Goal: Information Seeking & Learning: Learn about a topic

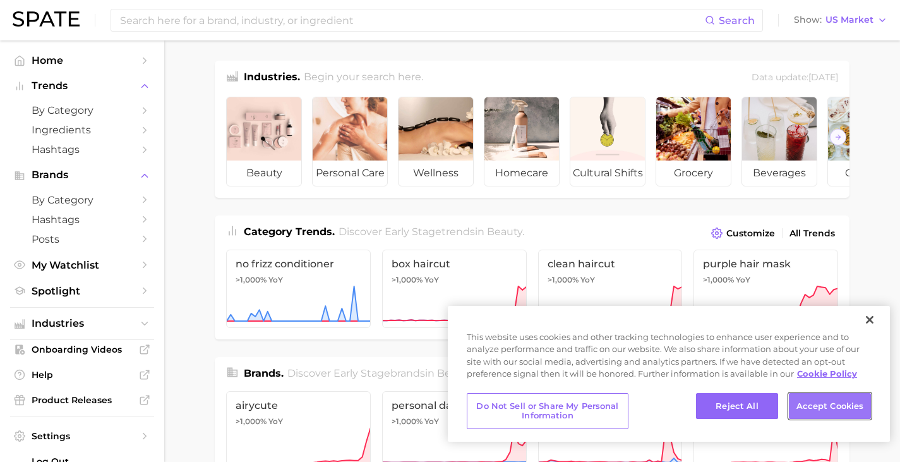
click at [823, 406] on button "Accept Cookies" at bounding box center [830, 406] width 82 height 27
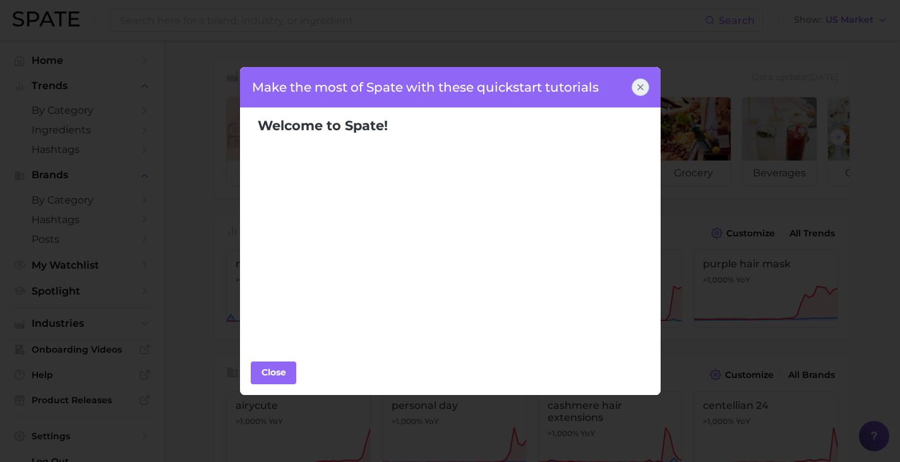
click at [644, 90] on icon at bounding box center [640, 87] width 10 height 10
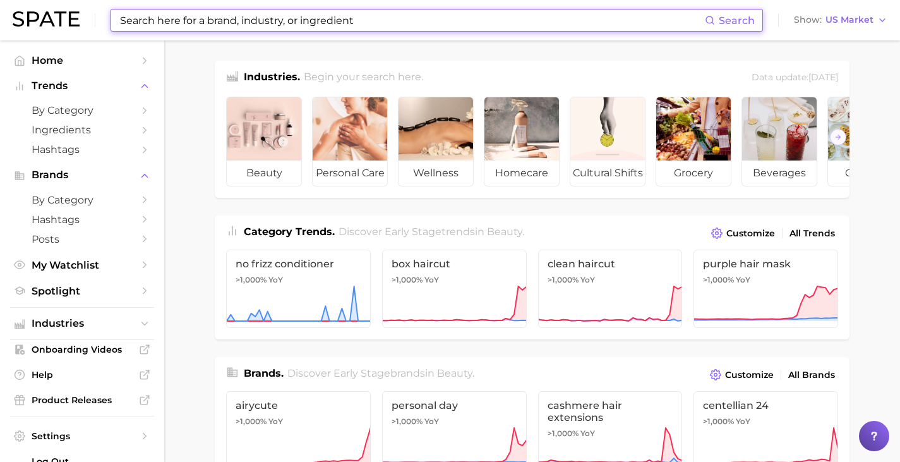
click at [363, 25] on input at bounding box center [412, 19] width 586 height 21
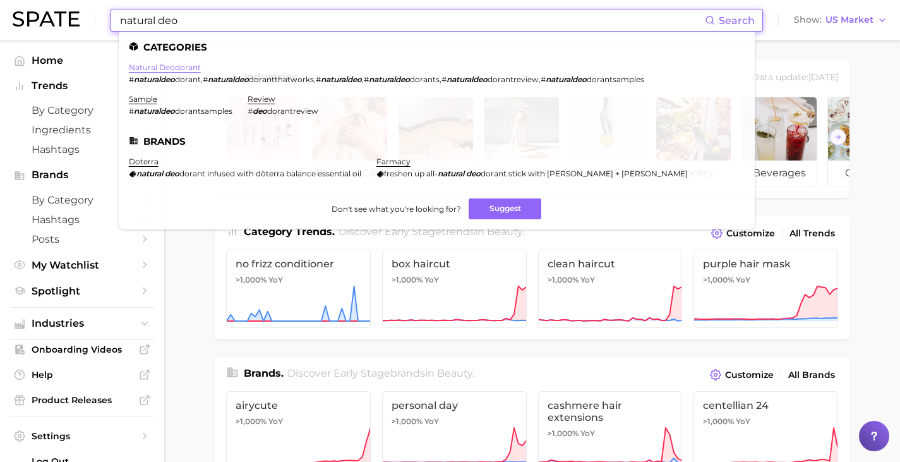
type input "natural deo"
click at [189, 69] on link "natural deodorant" at bounding box center [165, 67] width 72 height 9
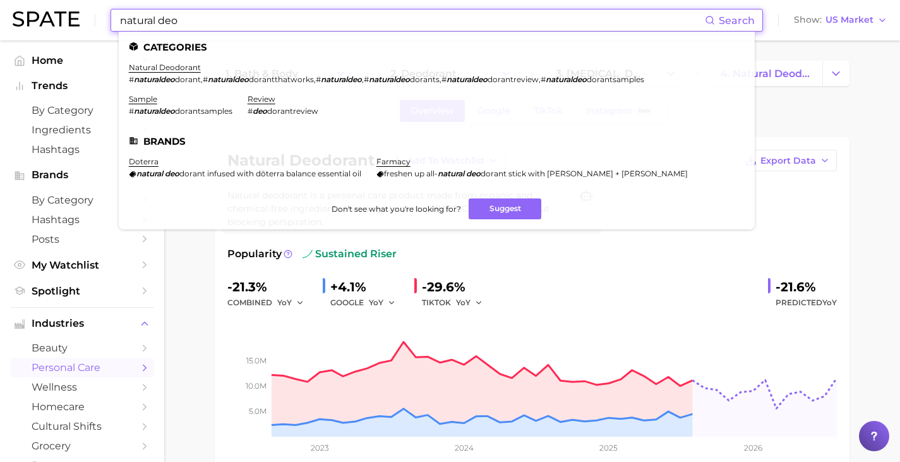
click at [263, 25] on input "natural deo" at bounding box center [412, 19] width 586 height 21
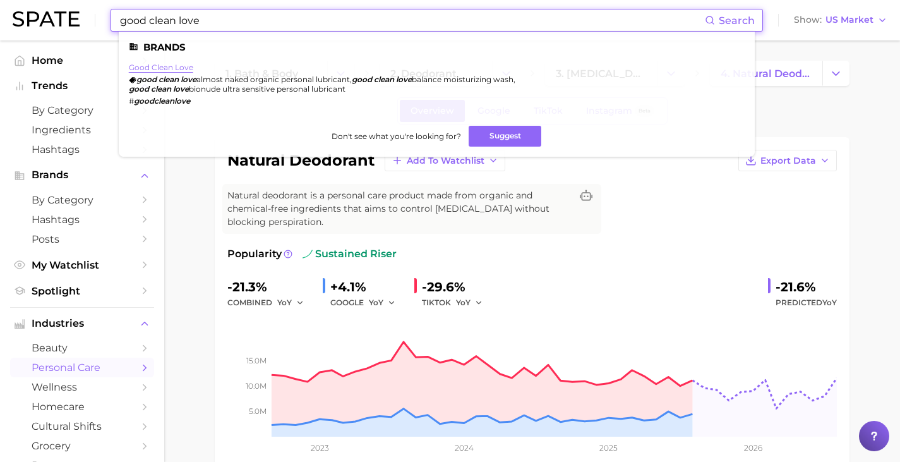
type input "good clean love"
click at [174, 68] on link "good clean love" at bounding box center [161, 67] width 64 height 9
